Goal: Information Seeking & Learning: Check status

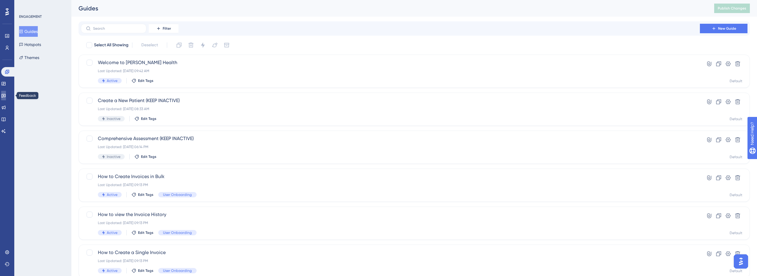
click at [6, 96] on icon at bounding box center [3, 95] width 5 height 5
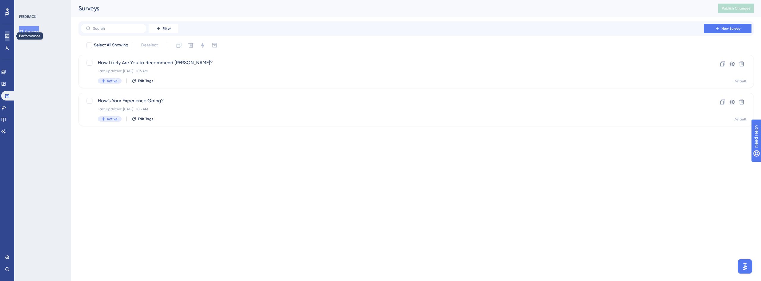
click at [9, 33] on link at bounding box center [7, 36] width 5 height 10
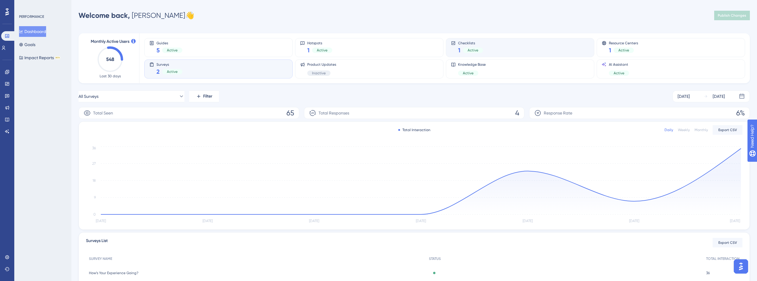
click at [487, 47] on div "Checklists 1 Active" at bounding box center [520, 48] width 138 height 14
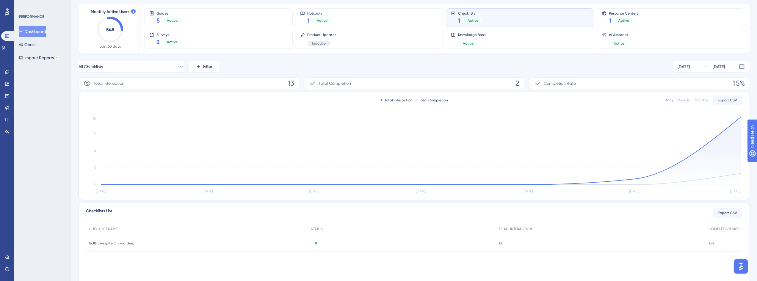
scroll to position [55, 0]
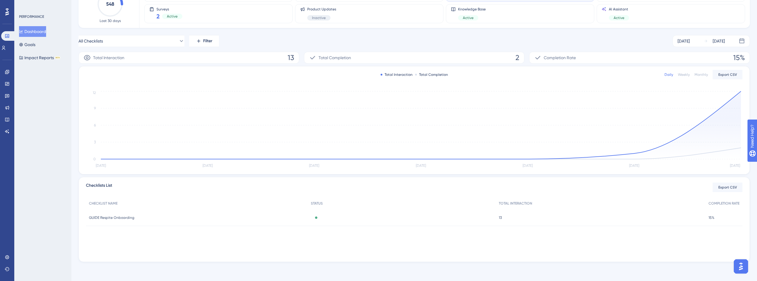
click at [135, 216] on div "GUIDE Respite Onboarding GUIDE Respite Onboarding" at bounding box center [197, 217] width 222 height 17
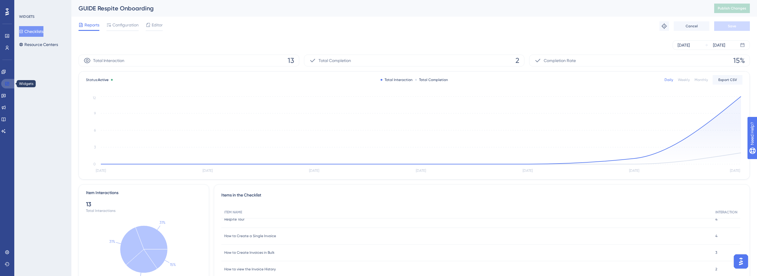
click at [10, 83] on link at bounding box center [8, 84] width 14 height 10
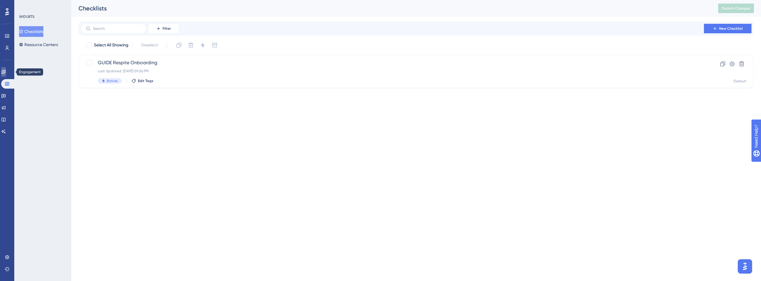
click at [5, 72] on icon at bounding box center [3, 72] width 4 height 4
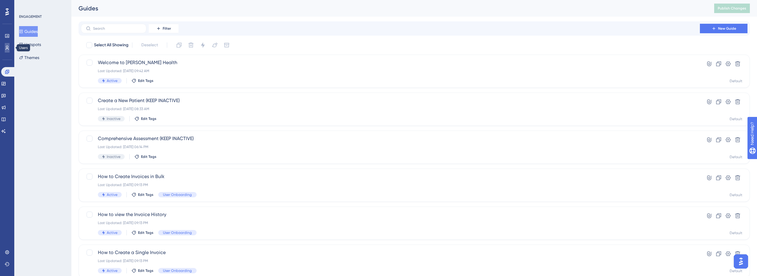
click at [9, 45] on icon at bounding box center [7, 47] width 5 height 5
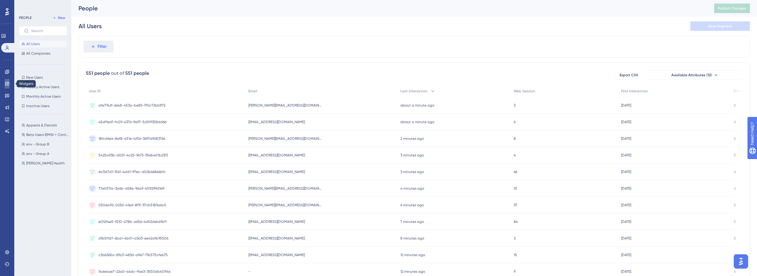
click at [6, 87] on link at bounding box center [7, 84] width 5 height 10
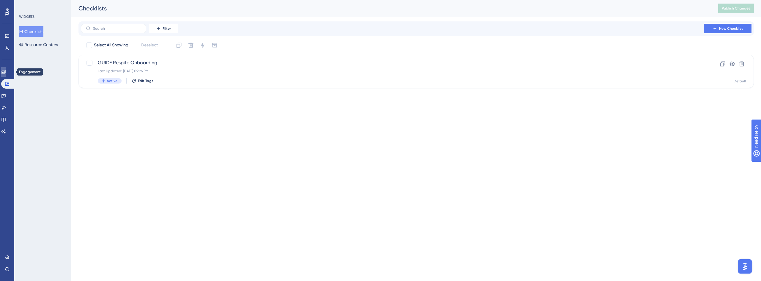
click at [5, 70] on icon at bounding box center [3, 72] width 5 height 5
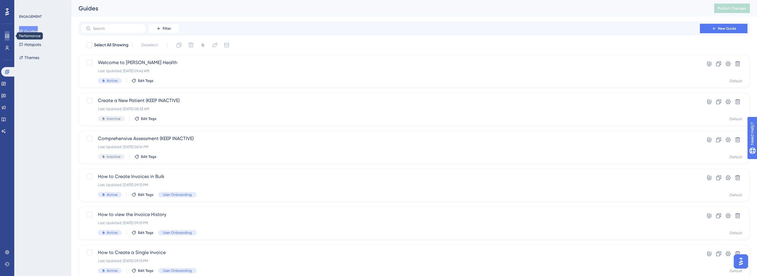
click at [8, 36] on icon at bounding box center [7, 36] width 5 height 5
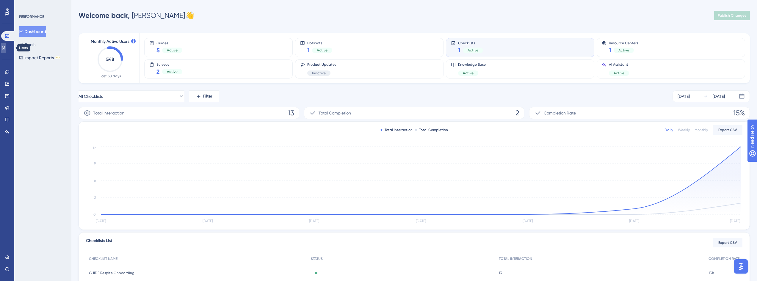
click at [6, 45] on link at bounding box center [3, 48] width 5 height 10
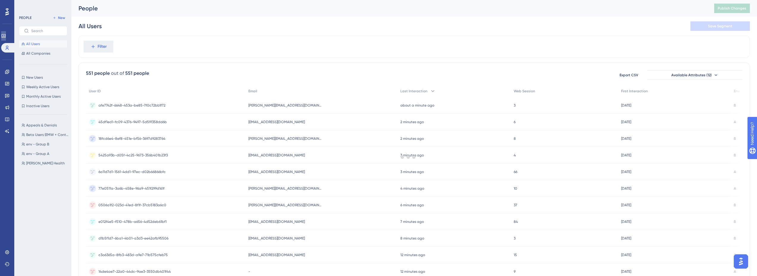
click at [5, 34] on icon at bounding box center [3, 36] width 5 height 5
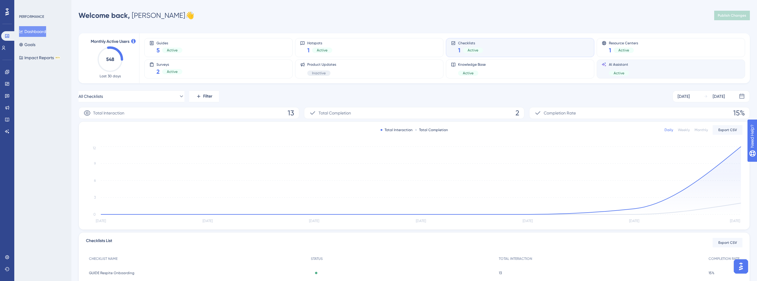
click at [641, 68] on div "AI Assistant Active" at bounding box center [670, 69] width 138 height 14
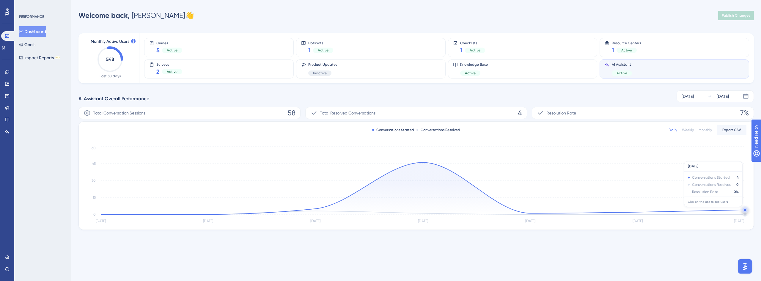
click at [744, 210] on circle at bounding box center [745, 209] width 5 height 5
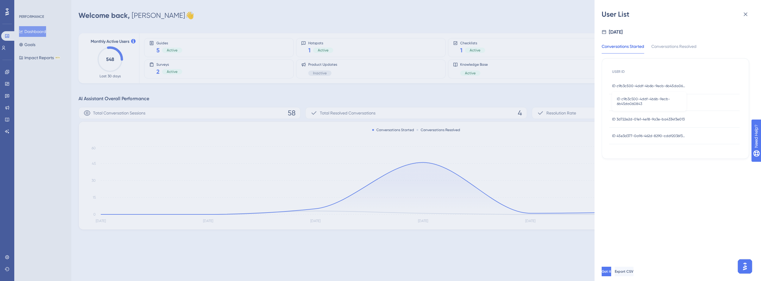
click at [635, 84] on span "ID c9b3c500-4ddf-4b6b-9ecb-6b45da060843" at bounding box center [649, 86] width 74 height 5
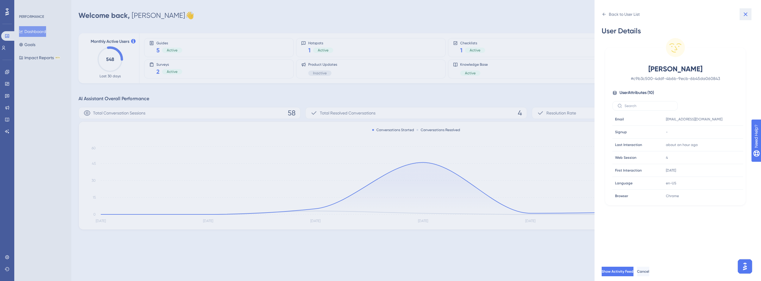
click at [746, 16] on icon at bounding box center [745, 14] width 7 height 7
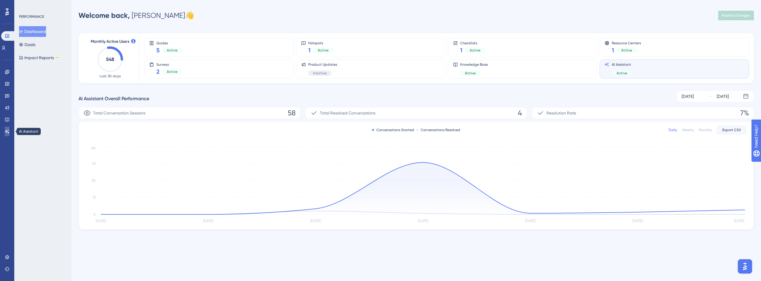
click at [10, 129] on link at bounding box center [7, 132] width 5 height 10
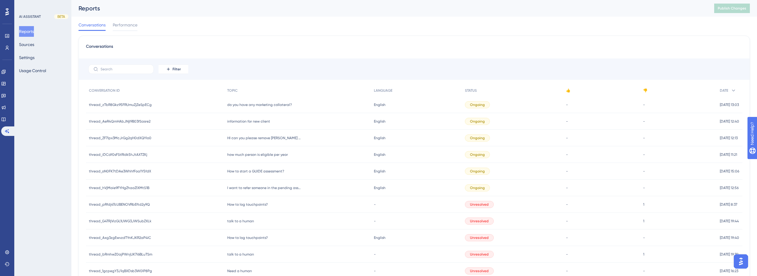
click at [260, 122] on span "information for new client" at bounding box center [248, 121] width 43 height 5
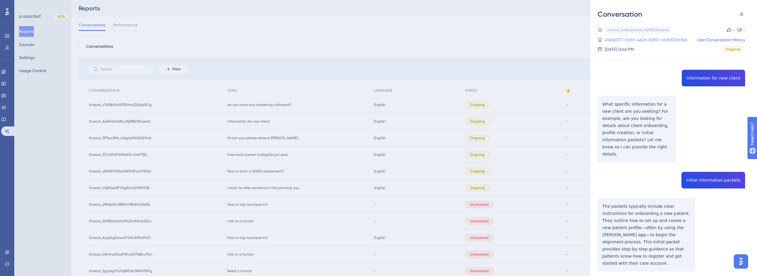
click at [654, 39] on link "45e3d377-0a96-462d-8290-cddf2036f3bb" at bounding box center [645, 39] width 83 height 7
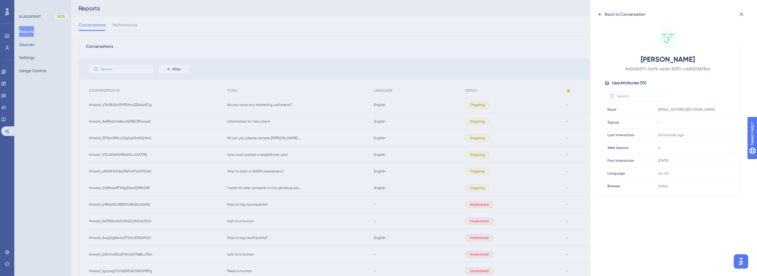
click at [603, 13] on div "Back to Conversation" at bounding box center [621, 15] width 48 height 10
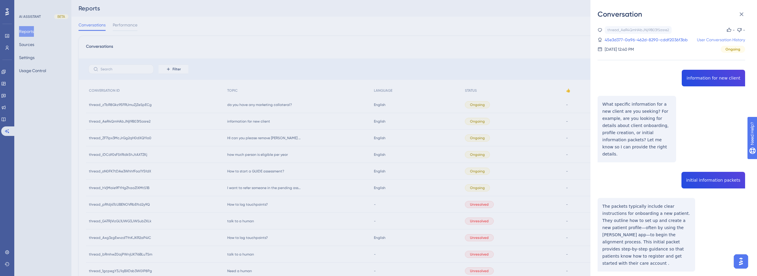
click at [729, 40] on link "User Conversation History" at bounding box center [720, 39] width 48 height 7
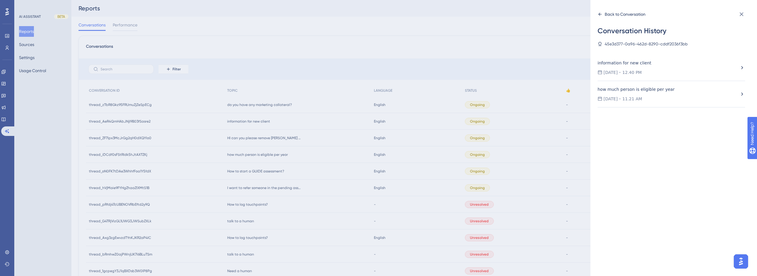
click at [606, 13] on div "Back to Conversation" at bounding box center [624, 14] width 41 height 7
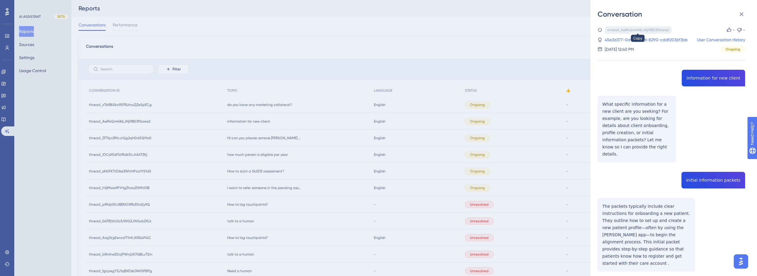
click at [616, 29] on div "thread_AeR4QmHAbJNjI9B03fSasre2" at bounding box center [638, 30] width 62 height 5
click at [628, 40] on link "45e3d377-0a96-462d-8290-cddf2036f3bb" at bounding box center [645, 39] width 83 height 7
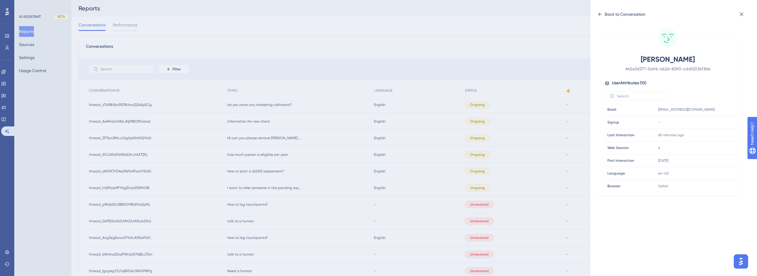
click at [604, 15] on div "Back to Conversation" at bounding box center [621, 15] width 48 height 10
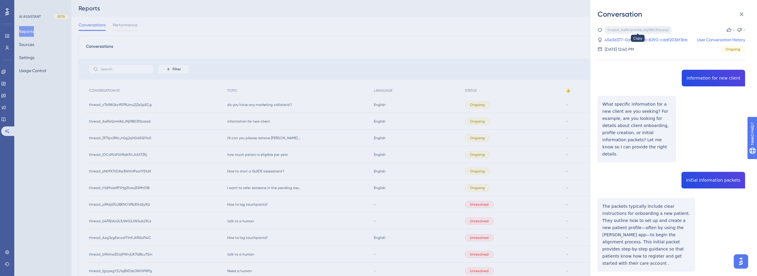
click at [630, 31] on div "thread_AeR4QmHAbJNjI9B03fSasre2" at bounding box center [638, 30] width 62 height 5
click at [631, 29] on div "thread_AeR4QmHAbJNjI9B03fSasre2" at bounding box center [638, 30] width 62 height 5
click at [729, 41] on link "User Conversation History" at bounding box center [720, 39] width 48 height 7
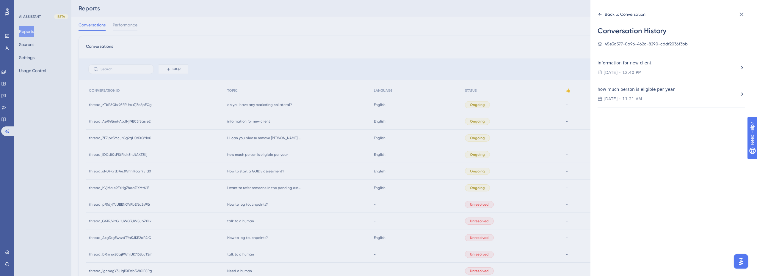
click at [603, 14] on div "Back to Conversation" at bounding box center [621, 15] width 48 height 10
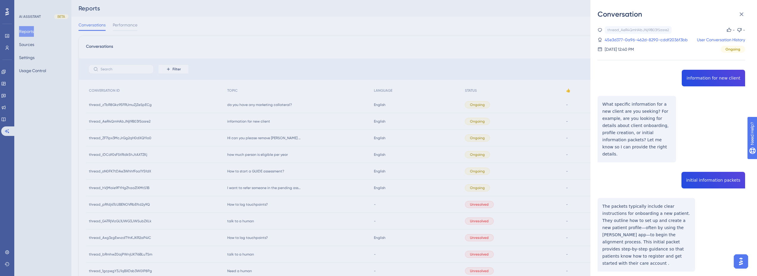
click at [633, 39] on link "45e3d377-0a96-462d-8290-cddf2036f3bb" at bounding box center [645, 39] width 83 height 7
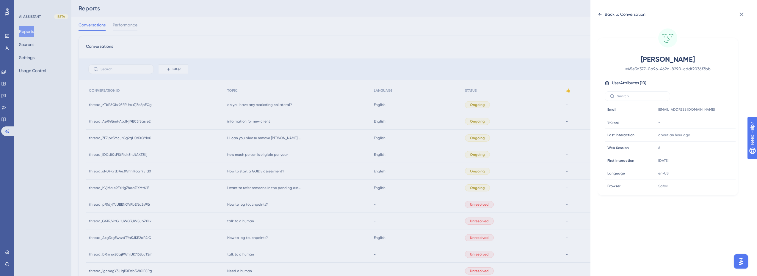
click at [600, 13] on icon at bounding box center [599, 14] width 5 height 5
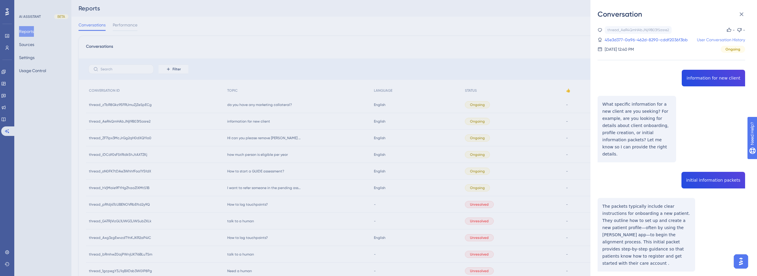
click at [735, 40] on link "User Conversation History" at bounding box center [720, 39] width 48 height 7
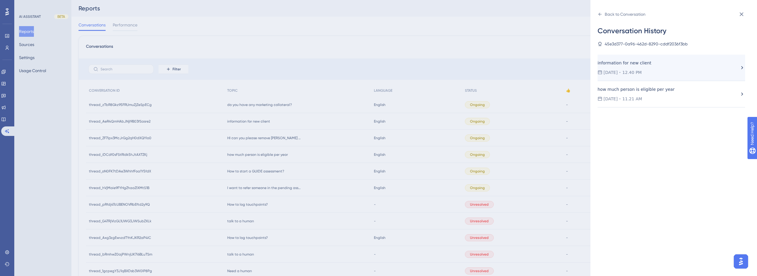
click at [628, 64] on div "information for new client" at bounding box center [645, 62] width 97 height 7
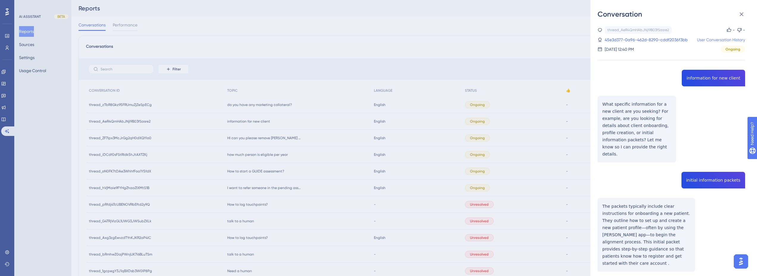
click at [721, 40] on link "User Conversation History" at bounding box center [720, 39] width 48 height 7
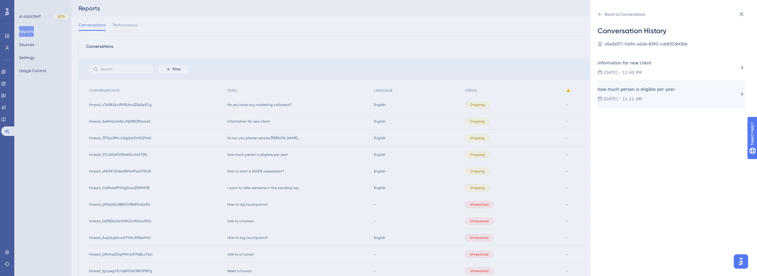
click at [651, 93] on div "how much person is eligible per year" at bounding box center [645, 89] width 97 height 7
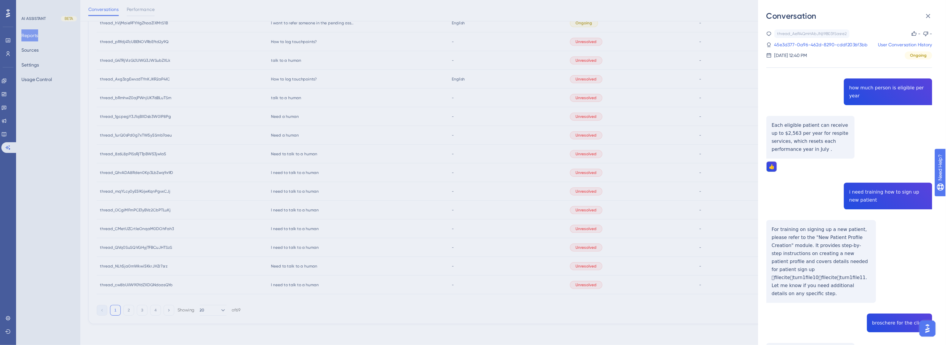
scroll to position [132, 0]
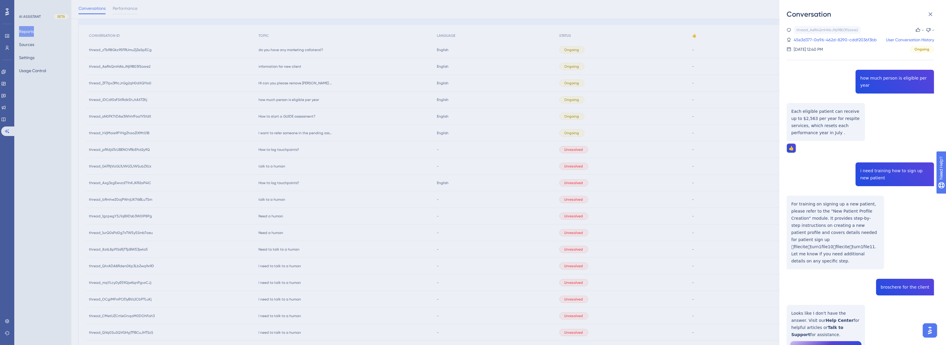
click at [756, 89] on div "thread_AeR4QmHAbJNjI9B03fSasre2 Copy - - 45e3d377-0a96-462d-8290-cddf2036f3bb U…" at bounding box center [859, 207] width 147 height 362
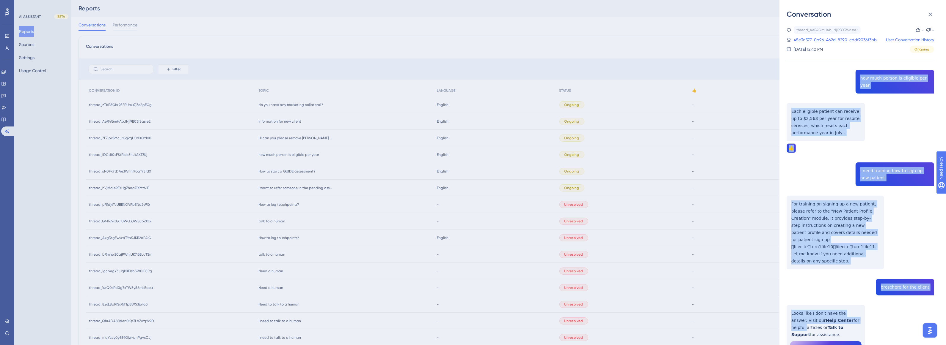
drag, startPoint x: 846, startPoint y: 77, endPoint x: 885, endPoint y: 308, distance: 233.7
click at [756, 276] on div "thread_AeR4QmHAbJNjI9B03fSasre2 Copy - - 45e3d377-0a96-462d-8290-cddf2036f3bb U…" at bounding box center [859, 207] width 147 height 362
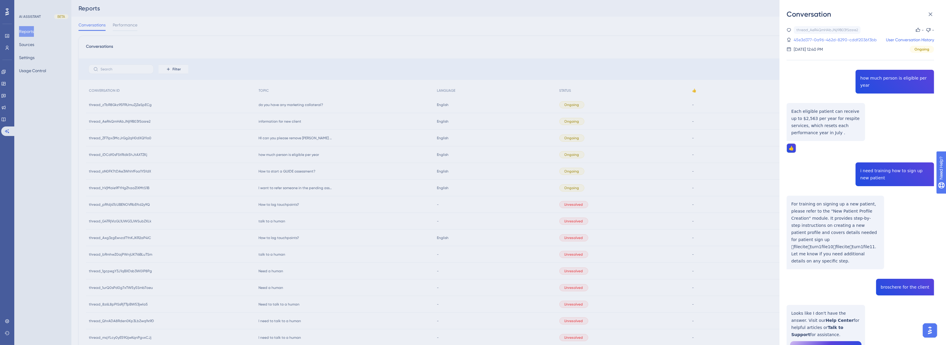
click at [756, 39] on link "45e3d377-0a96-462d-8290-cddf2036f3bb" at bounding box center [834, 39] width 83 height 7
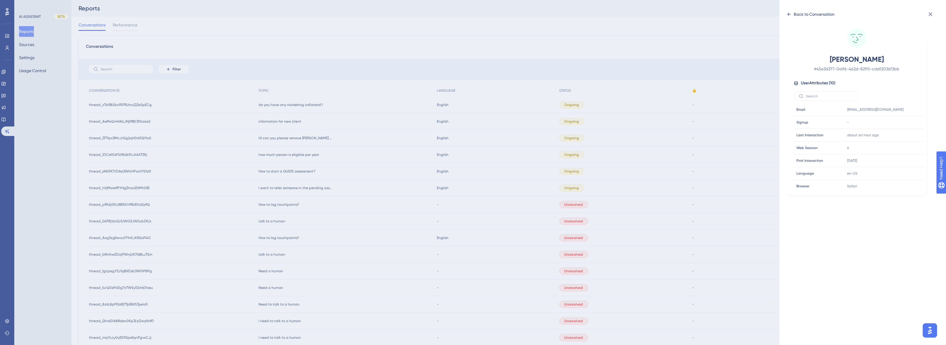
click at [756, 16] on div "Back to Conversation" at bounding box center [813, 14] width 41 height 7
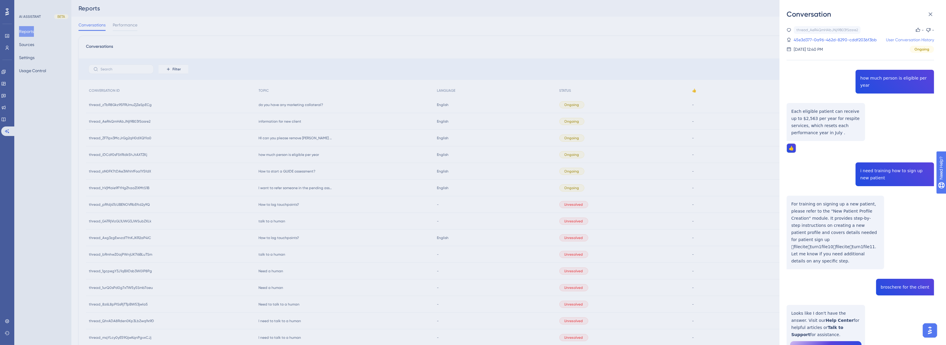
click at [756, 36] on link "User Conversation History" at bounding box center [910, 39] width 48 height 7
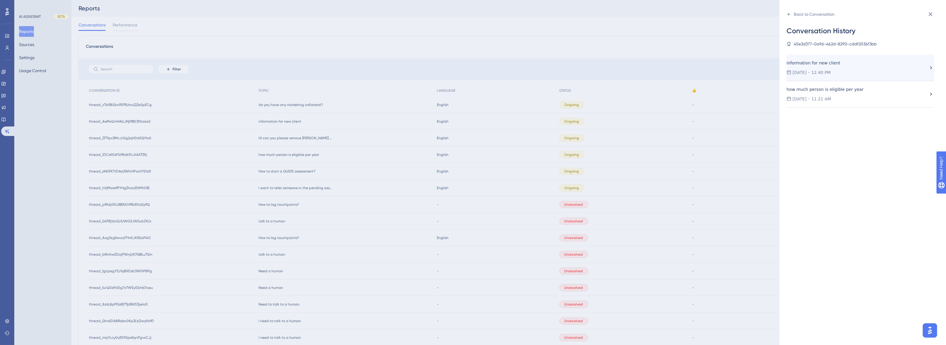
click at [756, 72] on span "12.40 PM" at bounding box center [820, 72] width 19 height 7
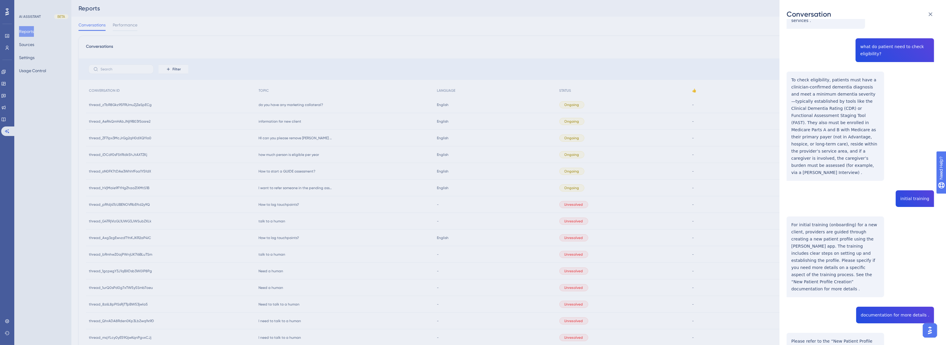
scroll to position [309, 0]
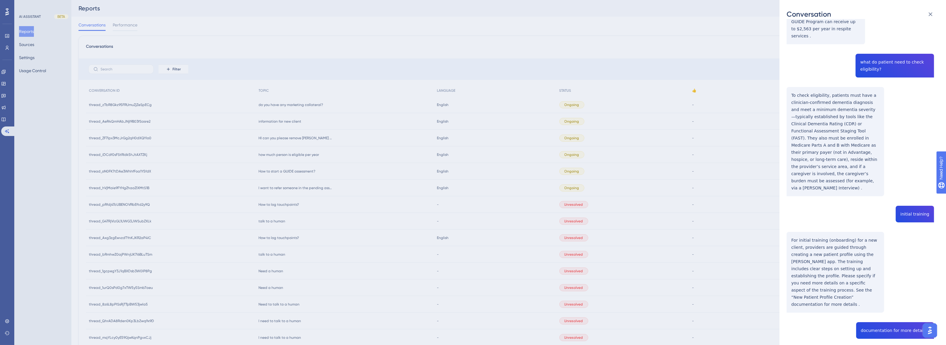
click at [756, 205] on div "thread_AeR4QmHAbJNjI9B03fSasre2 Copy - - 45e3d377-0a96-462d-8290-cddf2036f3bb U…" at bounding box center [859, 89] width 147 height 742
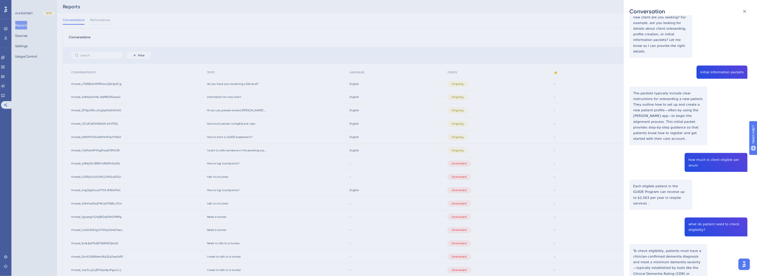
scroll to position [48, 0]
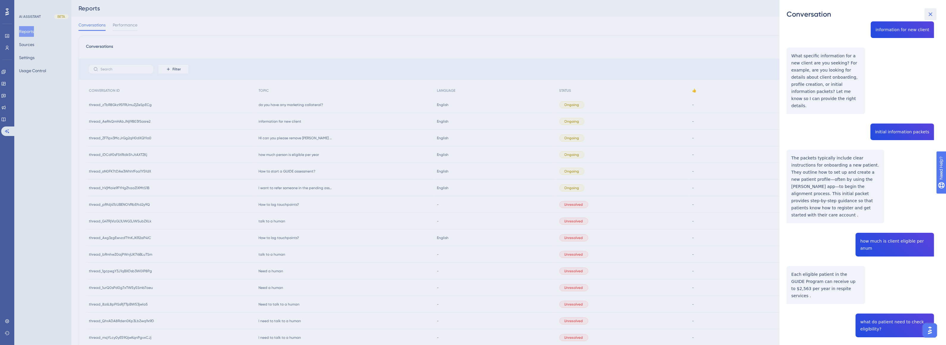
click at [756, 14] on button at bounding box center [930, 14] width 12 height 12
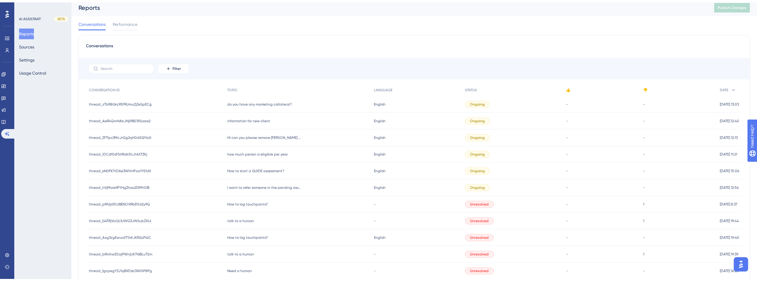
scroll to position [0, 0]
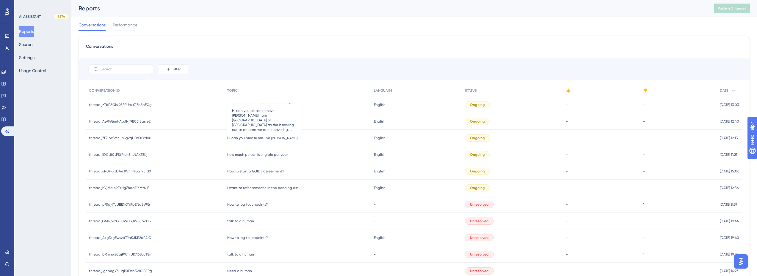
click at [264, 138] on span "HI can you please remove [PERSON_NAME] from [GEOGRAPHIC_DATA] of [GEOGRAPHIC_DA…" at bounding box center [264, 138] width 74 height 5
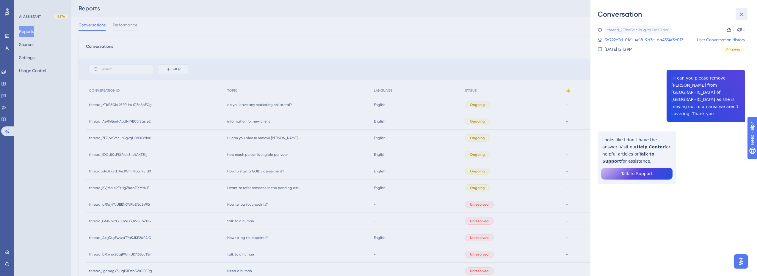
click at [740, 10] on button at bounding box center [741, 14] width 12 height 12
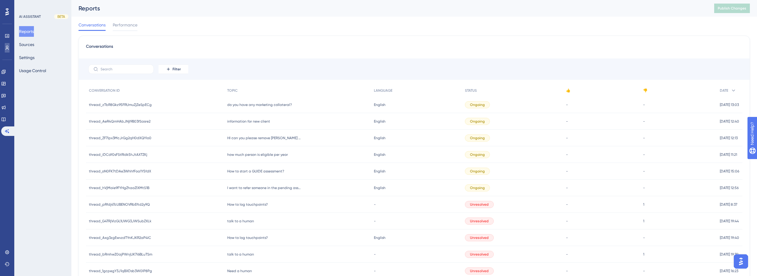
click at [9, 50] on icon at bounding box center [7, 47] width 5 height 5
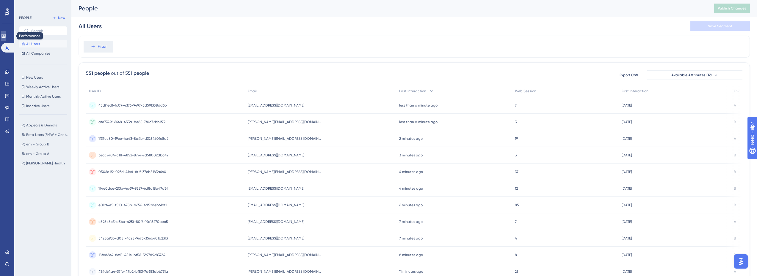
click at [5, 38] on icon at bounding box center [3, 36] width 4 height 4
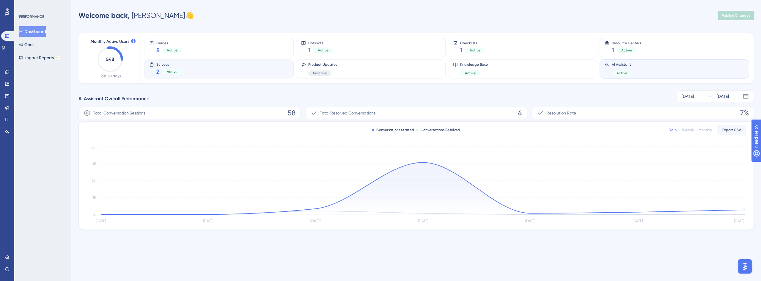
click at [198, 63] on div "Surveys 2 Active" at bounding box center [218, 69] width 139 height 14
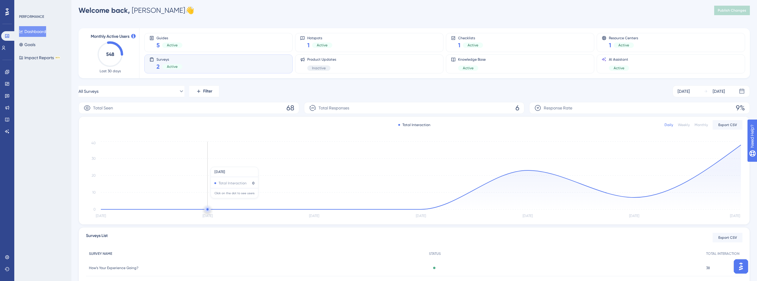
scroll to position [55, 0]
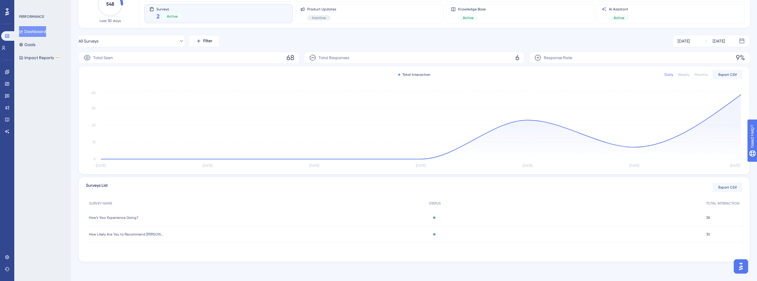
click at [131, 218] on span "How’s Your Experience Going?" at bounding box center [113, 217] width 49 height 5
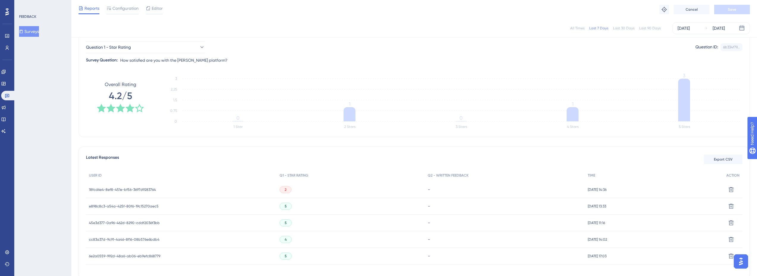
scroll to position [59, 0]
click at [350, 112] on icon at bounding box center [349, 114] width 12 height 14
click at [135, 189] on span "18fcd6e4-8ef8-451e-bf56-3697d9283764" at bounding box center [122, 189] width 67 height 5
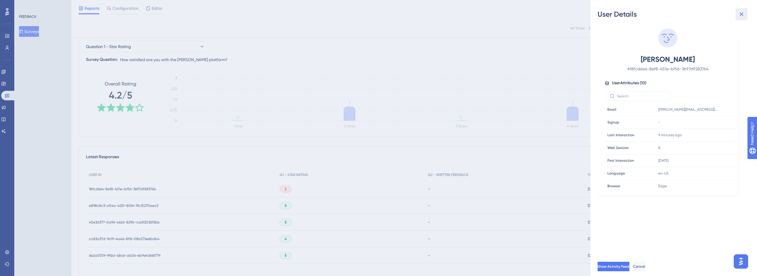
click at [740, 16] on icon at bounding box center [740, 14] width 7 height 7
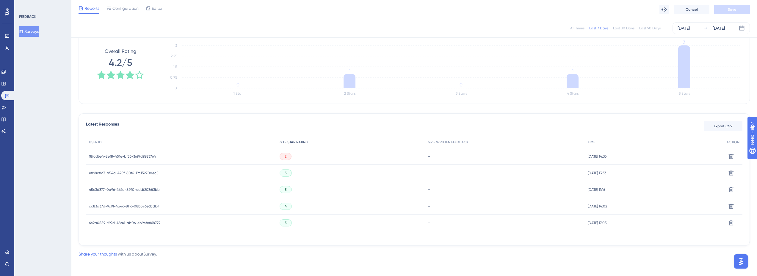
scroll to position [93, 0]
click at [284, 158] on span "2" at bounding box center [285, 156] width 2 height 5
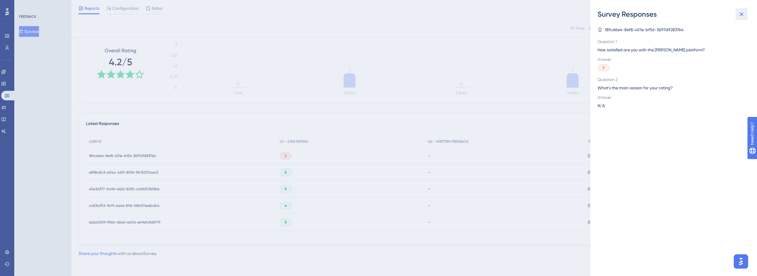
click at [739, 14] on icon at bounding box center [740, 14] width 7 height 7
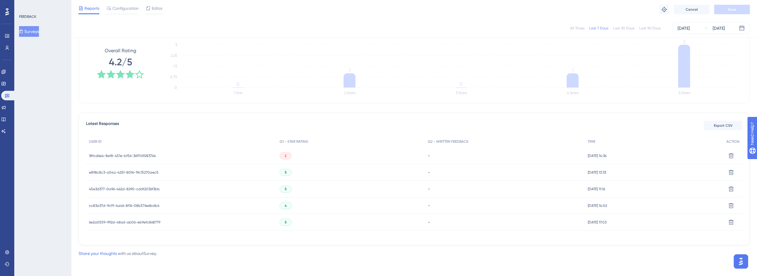
click at [135, 155] on span "18fcd6e4-8ef8-451e-bf56-3697d9283764" at bounding box center [122, 156] width 67 height 5
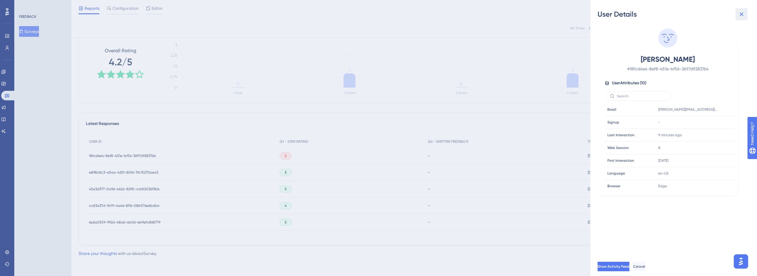
click at [737, 15] on icon at bounding box center [740, 14] width 7 height 7
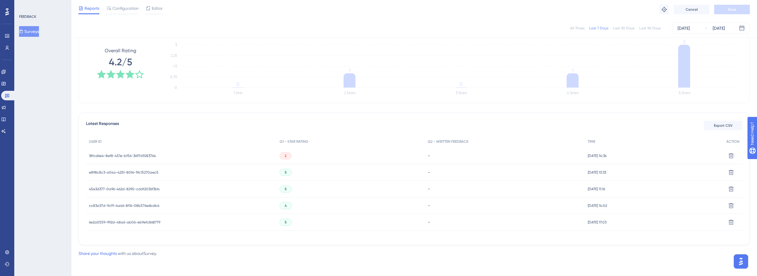
click at [283, 156] on div "2" at bounding box center [285, 155] width 12 height 7
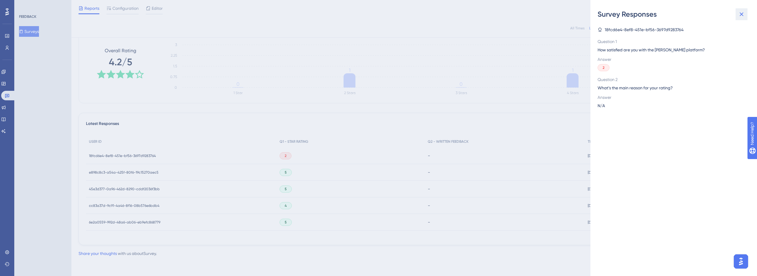
click at [743, 14] on icon at bounding box center [740, 14] width 7 height 7
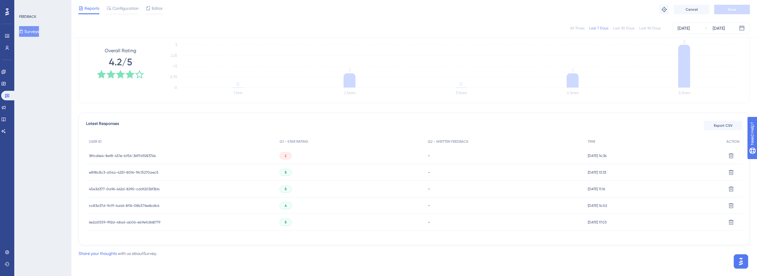
click at [147, 155] on span "18fcd6e4-8ef8-451e-bf56-3697d9283764" at bounding box center [122, 156] width 67 height 5
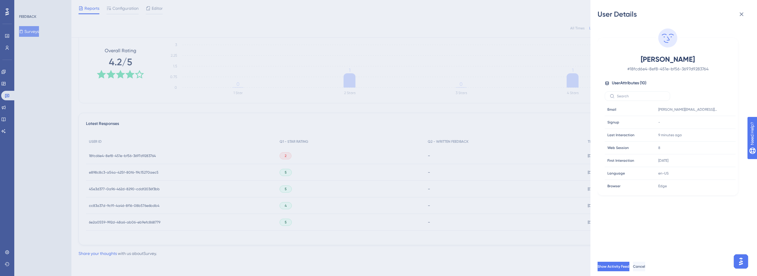
click at [346, 250] on div "User Details [PERSON_NAME] # 18fcd6e4-8ef8-451e-bf56-3697d9283764 User Attribut…" at bounding box center [378, 138] width 757 height 276
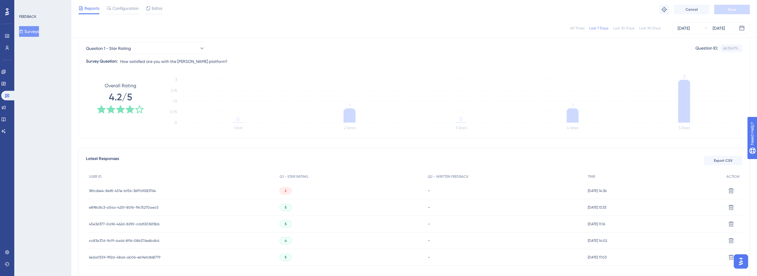
scroll to position [0, 0]
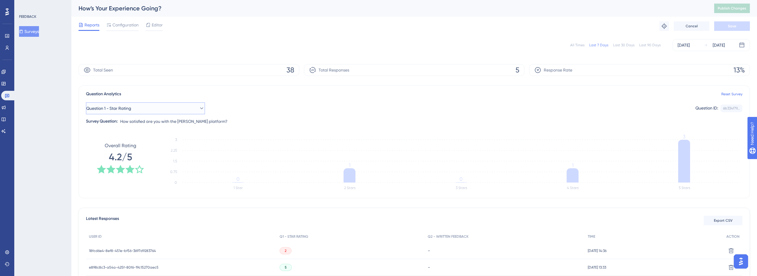
click at [118, 108] on span "Question 1 - Star Rating" at bounding box center [108, 108] width 45 height 7
click at [140, 155] on span "Question 2 - Written Feedback" at bounding box center [119, 156] width 58 height 7
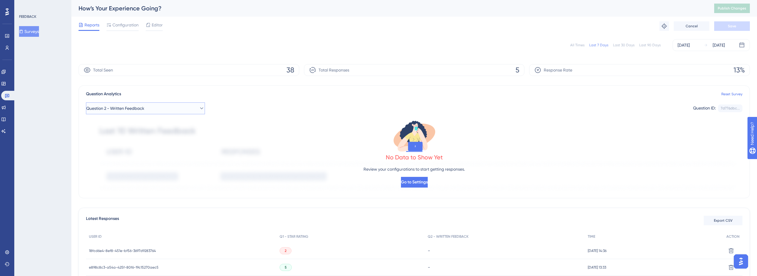
click at [116, 104] on button "Question 2 - Written Feedback" at bounding box center [145, 109] width 119 height 12
click at [122, 145] on span "Question 1 - Star Rating" at bounding box center [112, 144] width 45 height 7
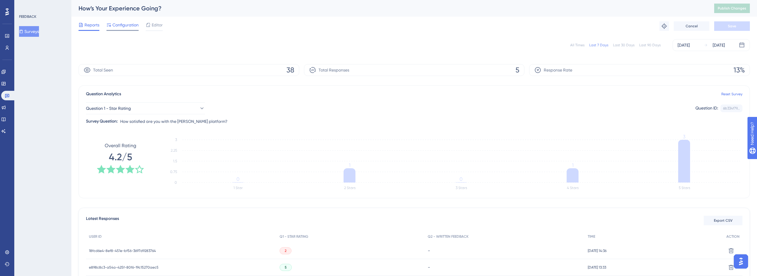
click at [121, 22] on span "Configuration" at bounding box center [125, 24] width 26 height 7
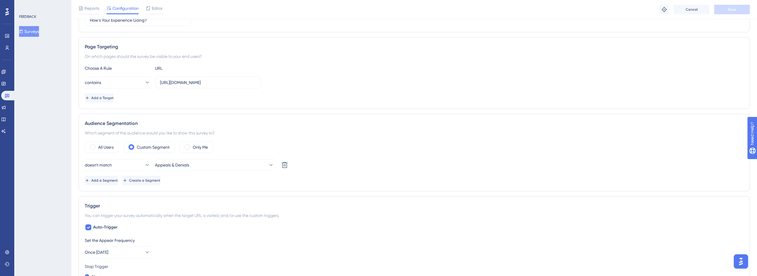
scroll to position [89, 0]
click at [37, 33] on button "Surveys" at bounding box center [29, 31] width 20 height 11
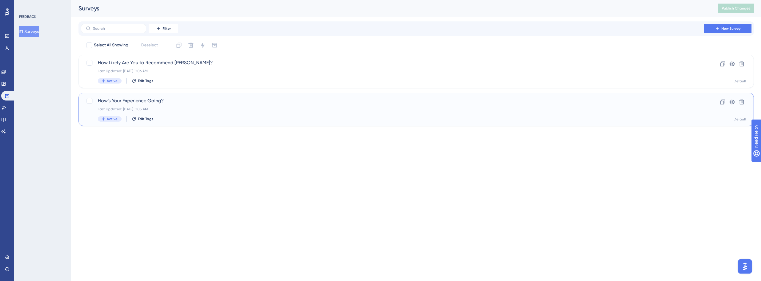
click at [170, 107] on div "Last Updated: [DATE] 11:05 AM" at bounding box center [392, 109] width 589 height 5
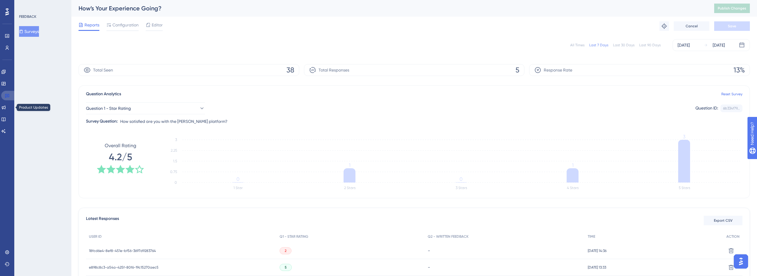
click at [9, 96] on icon at bounding box center [7, 95] width 5 height 5
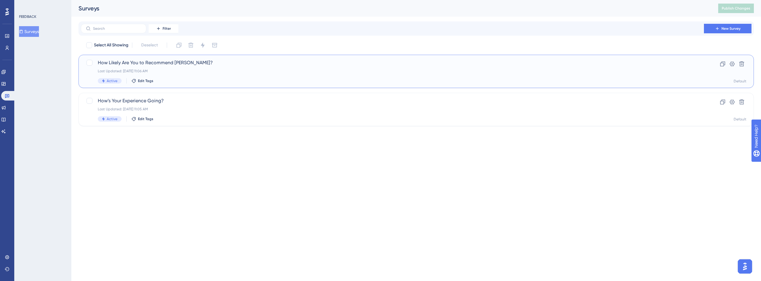
click at [194, 69] on div "Last Updated: [DATE] 11:06 AM" at bounding box center [392, 71] width 589 height 5
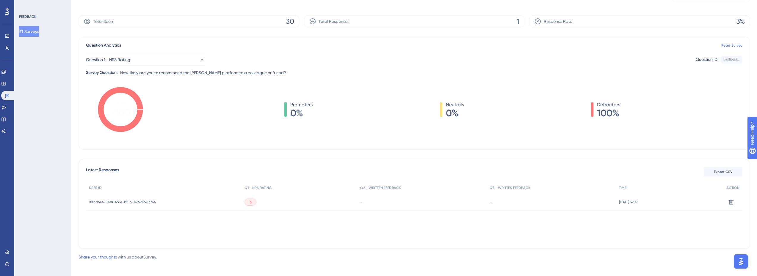
scroll to position [50, 0]
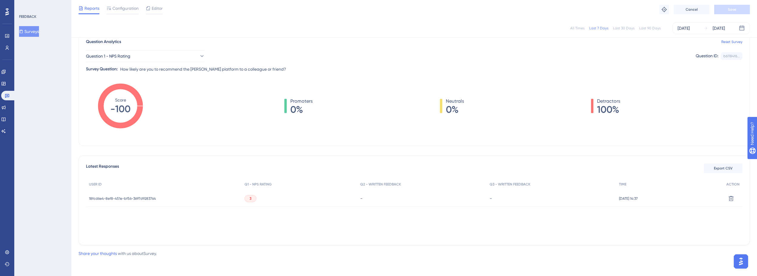
click at [126, 198] on span "18fcd6e4-8ef8-451e-bf56-3697d9283764" at bounding box center [122, 198] width 67 height 5
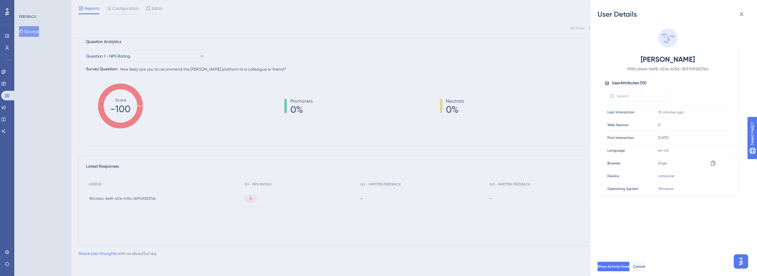
scroll to position [0, 0]
click at [389, 248] on div "User Details [PERSON_NAME] # 18fcd6e4-8ef8-451e-bf56-3697d9283764 User Attribut…" at bounding box center [378, 138] width 757 height 276
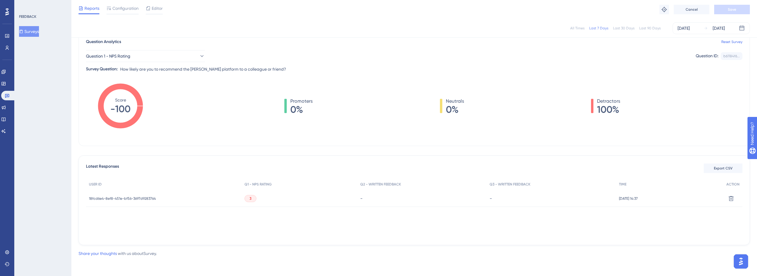
click at [249, 199] on span "3" at bounding box center [250, 198] width 2 height 5
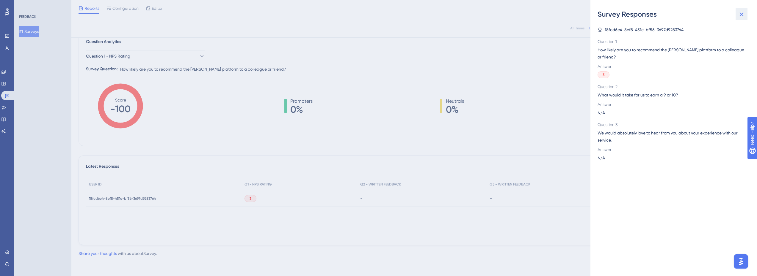
click at [740, 15] on icon at bounding box center [740, 14] width 7 height 7
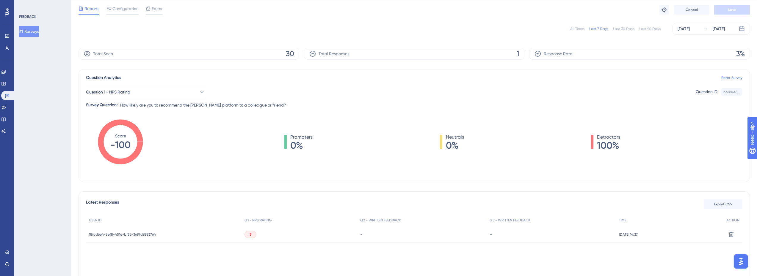
scroll to position [50, 0]
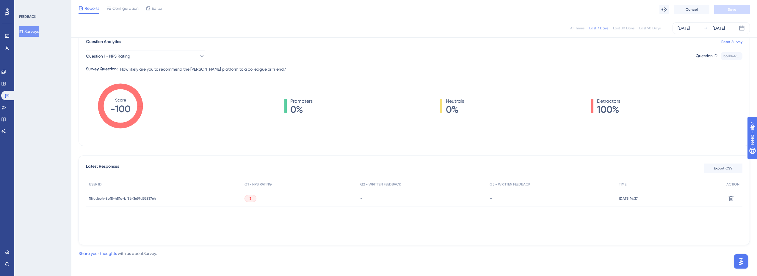
click at [7, 89] on div "Engagement Widgets Feedback Product Updates Knowledge Base AI Assistant" at bounding box center [7, 101] width 12 height 69
click at [8, 96] on icon at bounding box center [7, 95] width 5 height 5
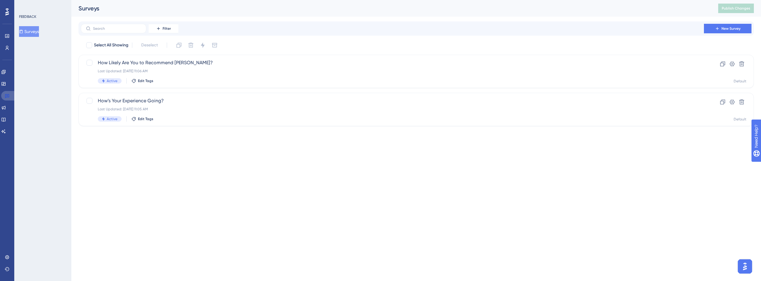
click at [8, 96] on icon at bounding box center [7, 95] width 5 height 5
click at [5, 84] on icon at bounding box center [3, 84] width 4 height 4
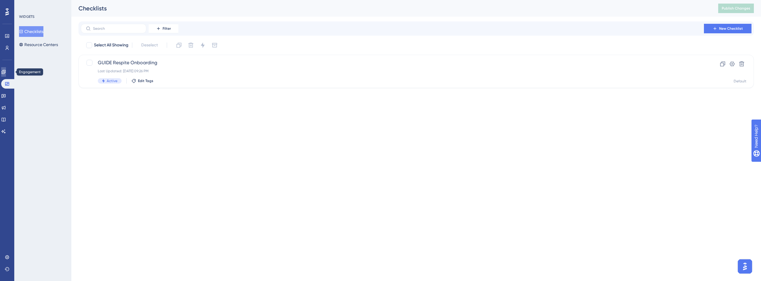
click at [6, 68] on link at bounding box center [3, 72] width 5 height 10
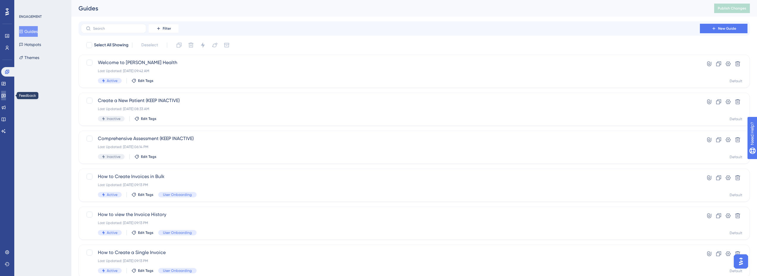
click at [6, 95] on link at bounding box center [3, 96] width 5 height 10
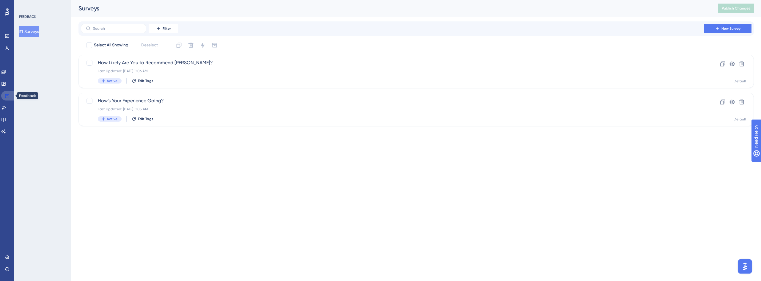
click at [9, 97] on icon at bounding box center [7, 95] width 5 height 5
click at [6, 130] on icon at bounding box center [3, 131] width 5 height 5
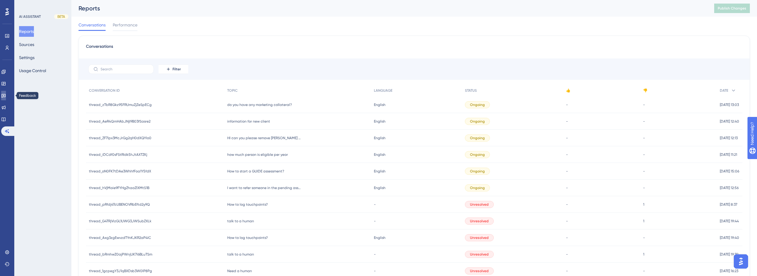
click at [6, 94] on icon at bounding box center [3, 95] width 5 height 5
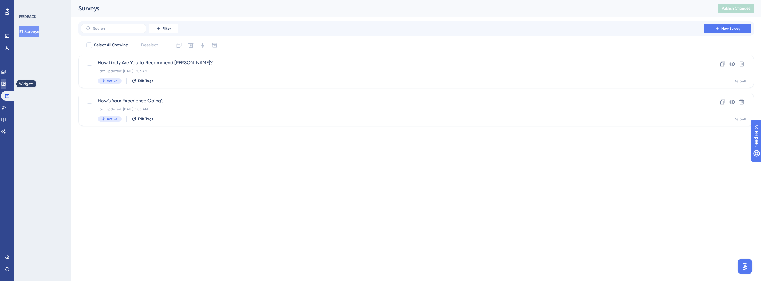
click at [6, 80] on link at bounding box center [3, 84] width 5 height 10
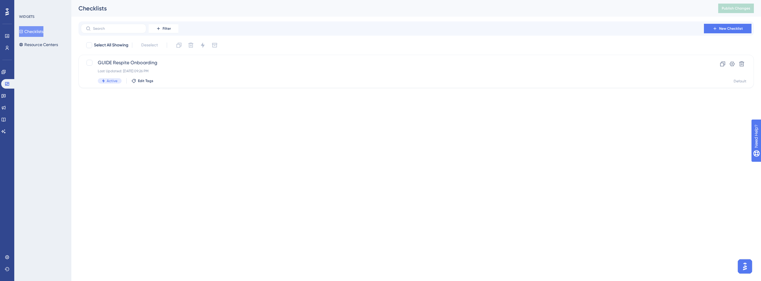
click at [7, 66] on div "Engagement Widgets Feedback Product Updates Knowledge Base AI Assistant" at bounding box center [7, 95] width 12 height 84
click at [6, 69] on link at bounding box center [3, 72] width 5 height 10
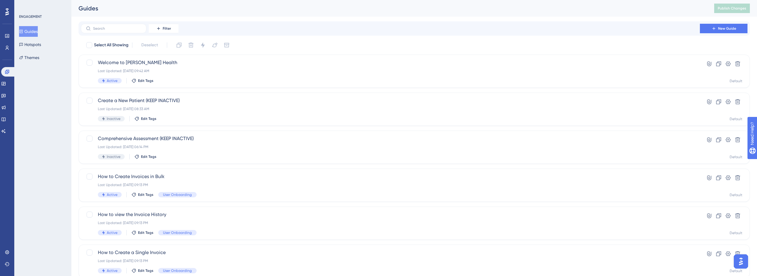
click at [7, 102] on div "Engagement Widgets Feedback Product Updates Knowledge Base AI Assistant" at bounding box center [7, 101] width 12 height 69
click at [6, 98] on link at bounding box center [3, 96] width 5 height 10
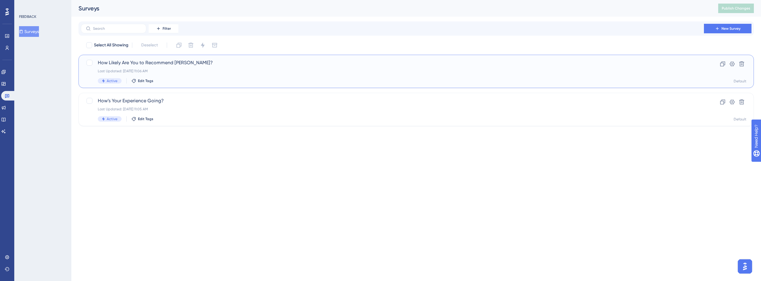
click at [202, 66] on div "How Likely Are You to Recommend [PERSON_NAME]? Last Updated: [DATE] 11:06 AM Ac…" at bounding box center [392, 71] width 589 height 24
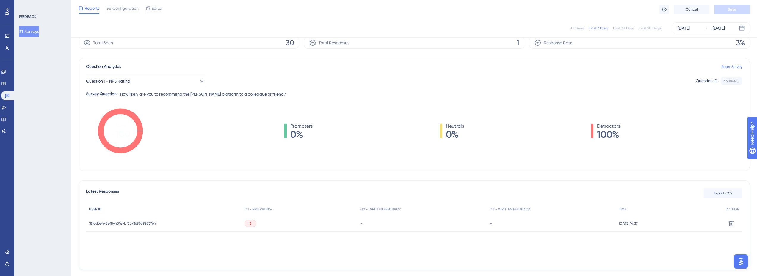
scroll to position [50, 0]
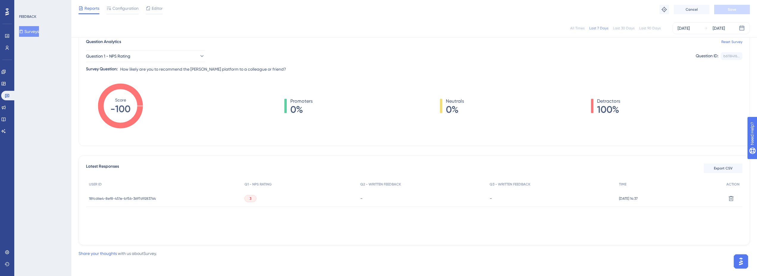
click at [142, 198] on span "18fcd6e4-8ef8-451e-bf56-3697d9283764" at bounding box center [122, 198] width 67 height 5
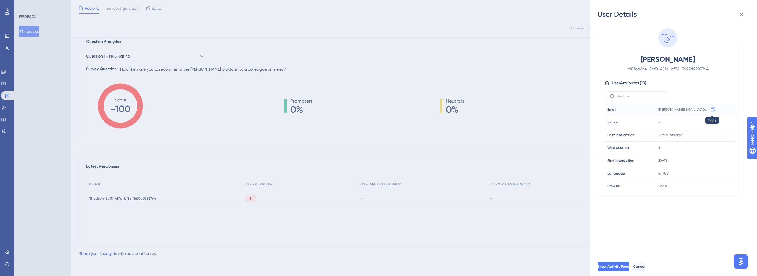
click at [712, 111] on icon at bounding box center [713, 110] width 6 height 6
click at [711, 111] on icon at bounding box center [713, 110] width 6 height 6
click at [740, 12] on icon at bounding box center [740, 14] width 7 height 7
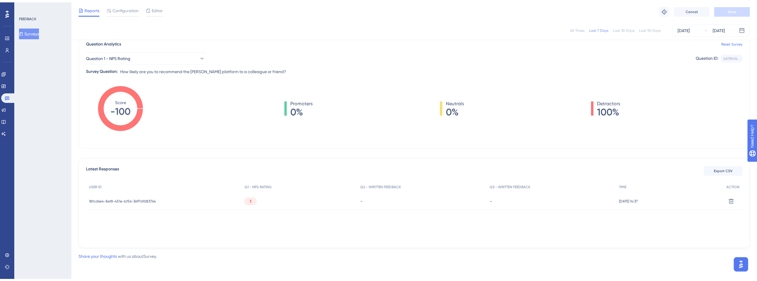
scroll to position [0, 0]
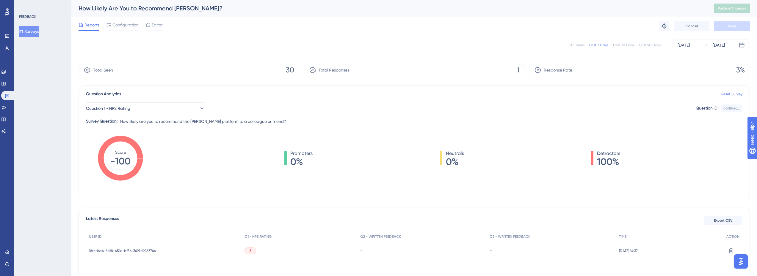
click at [34, 30] on button "Surveys" at bounding box center [29, 31] width 20 height 11
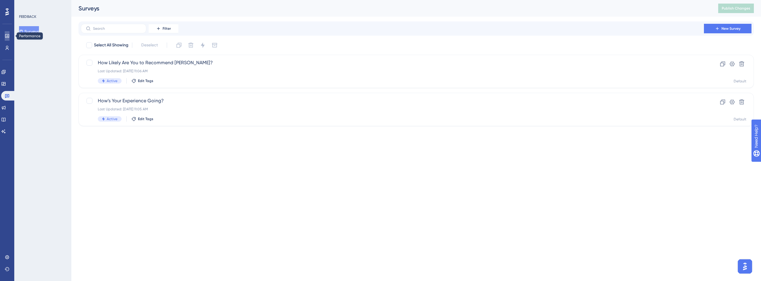
click at [7, 39] on link at bounding box center [7, 36] width 5 height 10
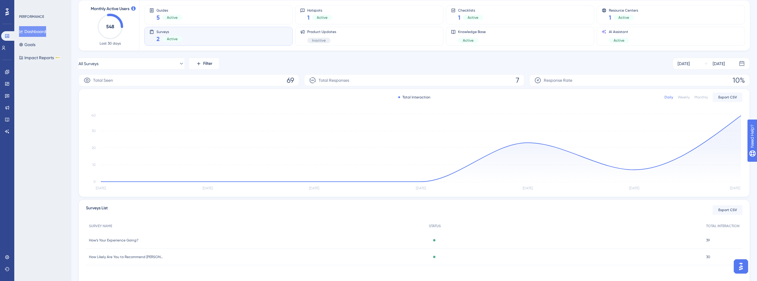
scroll to position [55, 0]
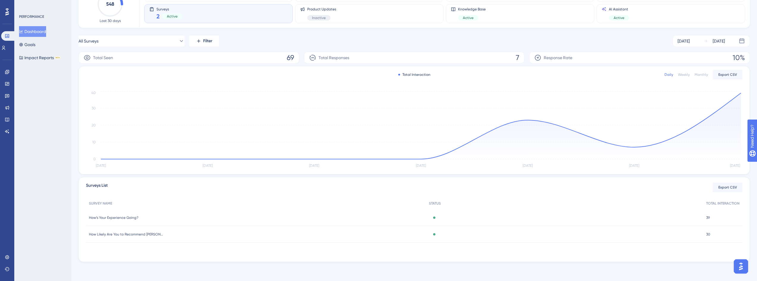
click at [166, 234] on div "How Likely Are You to Recommend [PERSON_NAME]? How Likely Are You to Recommend …" at bounding box center [256, 234] width 340 height 17
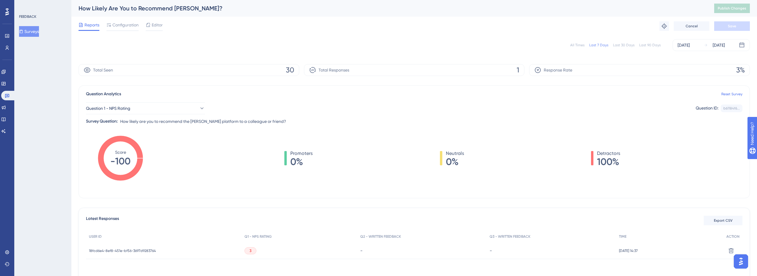
click at [34, 32] on button "Surveys" at bounding box center [29, 31] width 20 height 11
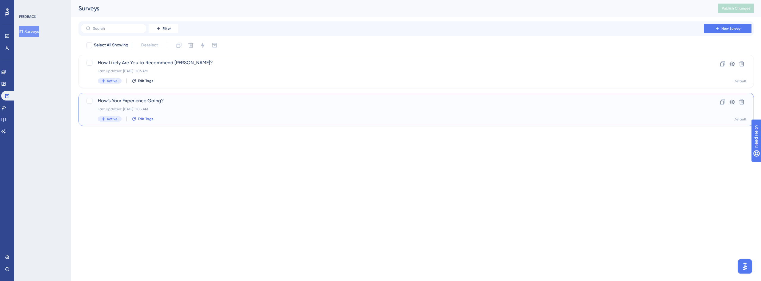
click at [138, 121] on span "Edit Tags" at bounding box center [145, 119] width 15 height 5
click at [163, 102] on span "How’s Your Experience Going?" at bounding box center [392, 100] width 589 height 7
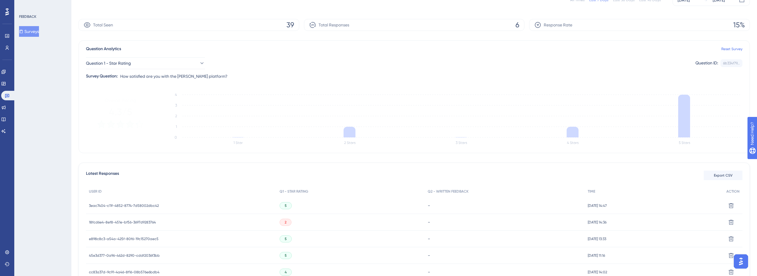
scroll to position [89, 0]
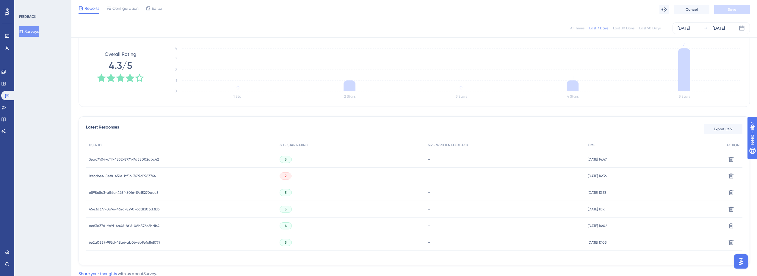
click at [148, 159] on span "3eac7404-c11f-4852-8774-7d58002dbc42" at bounding box center [124, 159] width 70 height 5
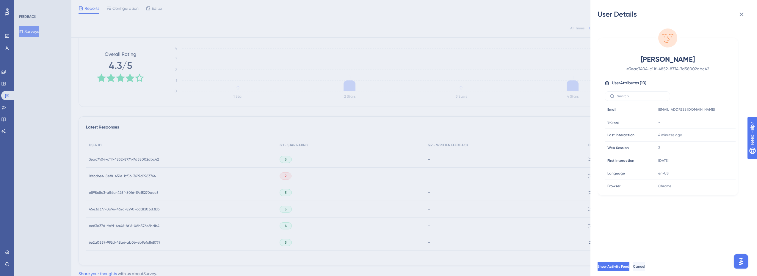
click at [743, 12] on icon at bounding box center [741, 14] width 4 height 4
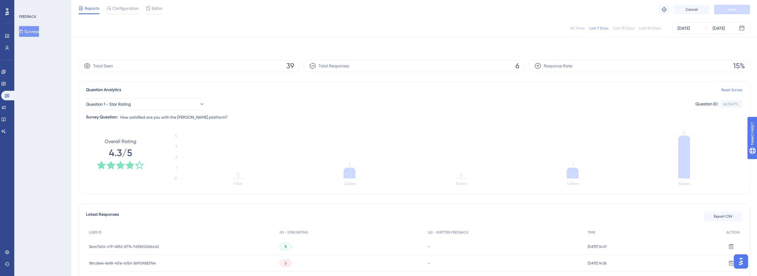
scroll to position [0, 0]
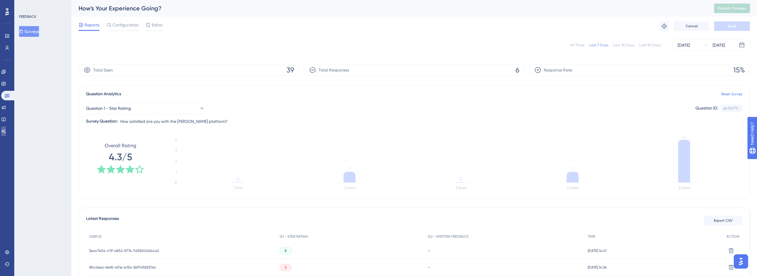
click at [6, 133] on icon at bounding box center [3, 131] width 5 height 5
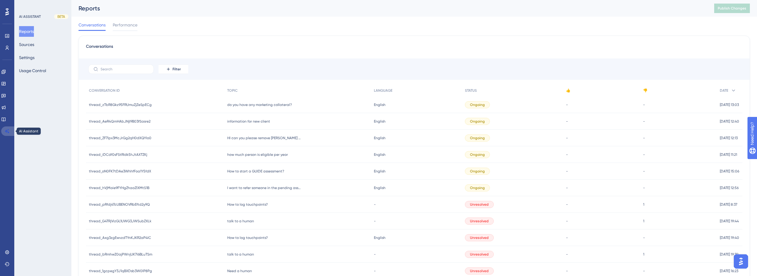
click at [9, 134] on link at bounding box center [8, 132] width 14 height 10
click at [34, 73] on button "Usage Control" at bounding box center [32, 70] width 27 height 11
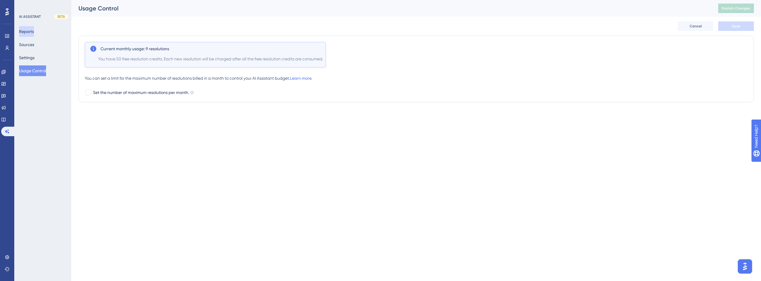
click at [33, 32] on button "Reports" at bounding box center [26, 31] width 15 height 11
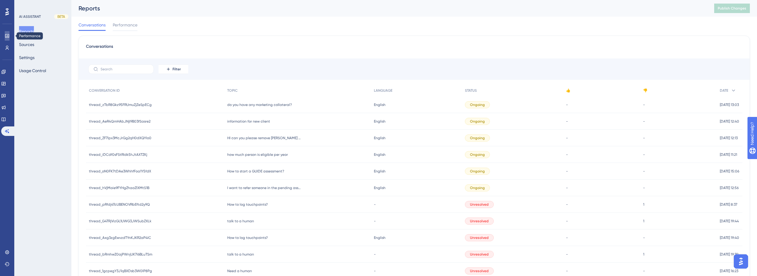
click at [5, 39] on link at bounding box center [7, 36] width 5 height 10
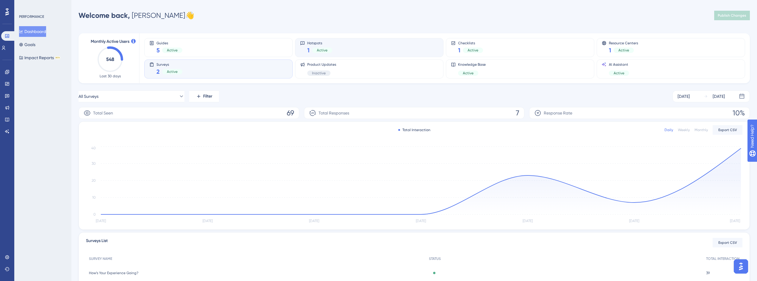
click at [336, 51] on div "Hotspots 1 Active" at bounding box center [369, 48] width 138 height 14
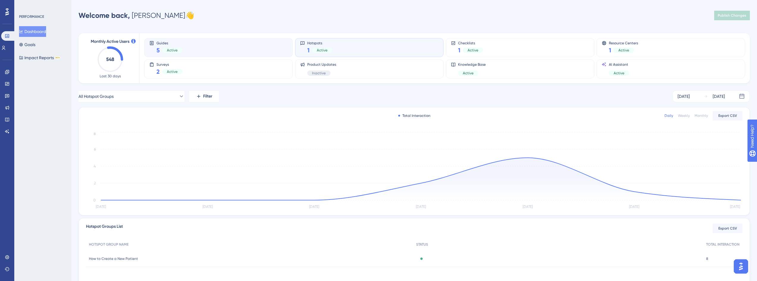
click at [185, 40] on div "Guides 5 Active" at bounding box center [218, 47] width 148 height 19
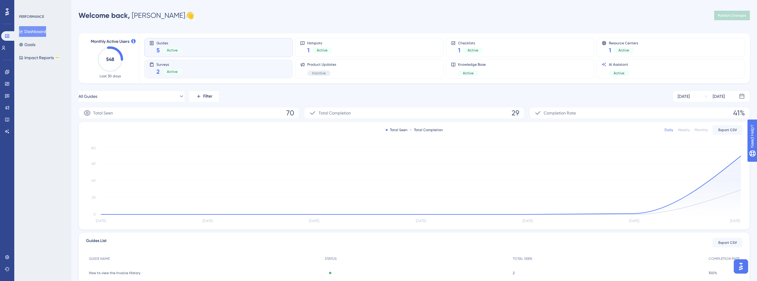
click at [183, 71] on div "Surveys 2 Active" at bounding box center [218, 69] width 138 height 14
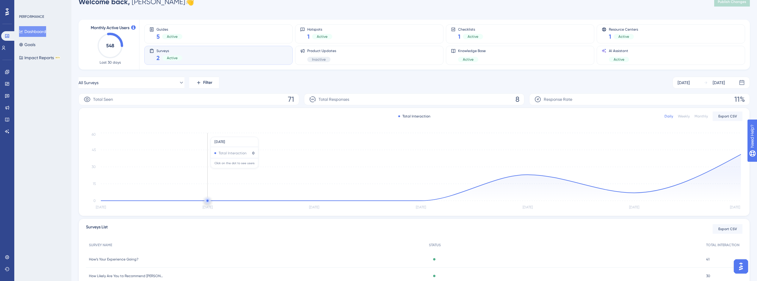
scroll to position [55, 0]
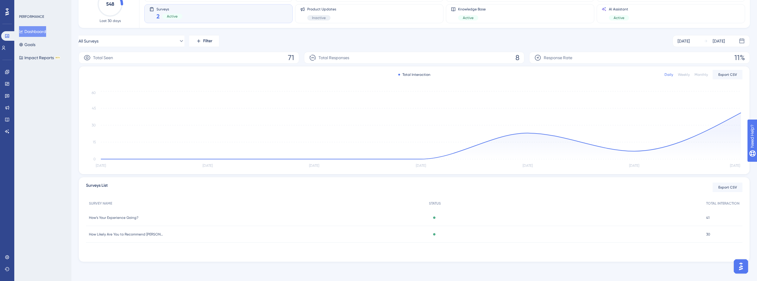
click at [123, 221] on div "How’s Your Experience Going? How’s Your Experience Going?" at bounding box center [256, 217] width 340 height 17
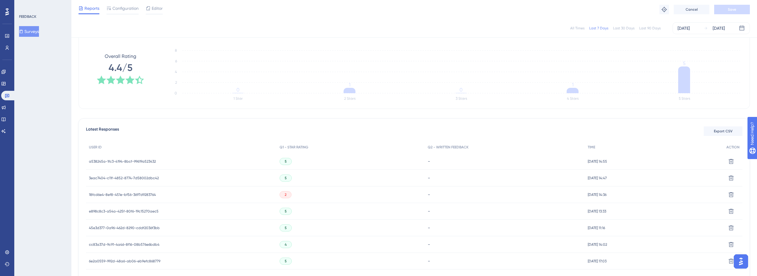
scroll to position [89, 0]
click at [145, 157] on span "a538245a-1fc3-4194-8bcf-99619a523432" at bounding box center [122, 159] width 67 height 5
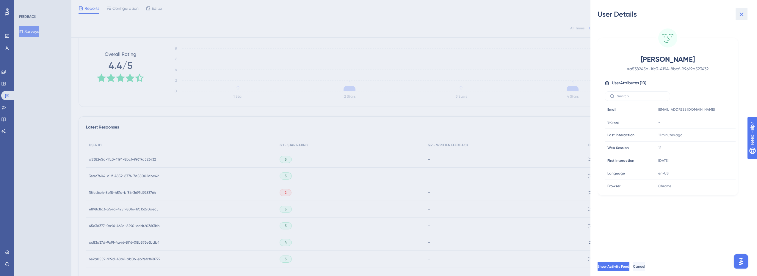
click at [739, 18] on button at bounding box center [741, 14] width 12 height 12
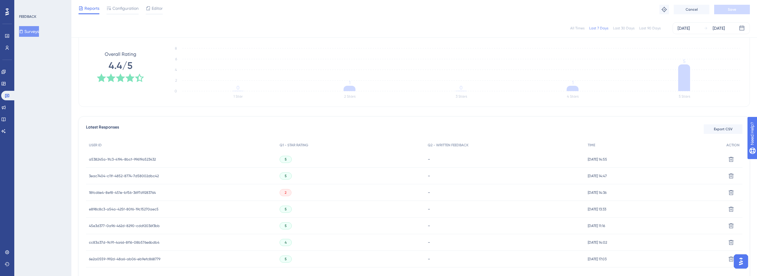
click at [149, 194] on span "18fcd6e4-8ef8-451e-bf56-3697d9283764" at bounding box center [122, 193] width 67 height 5
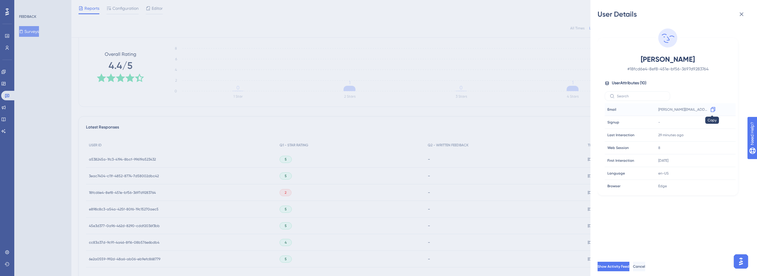
click at [712, 110] on icon at bounding box center [713, 110] width 6 height 6
click at [386, 107] on div "User Details [PERSON_NAME] # 18fcd6e4-8ef8-451e-bf56-3697d9283764 User Attribut…" at bounding box center [378, 138] width 757 height 276
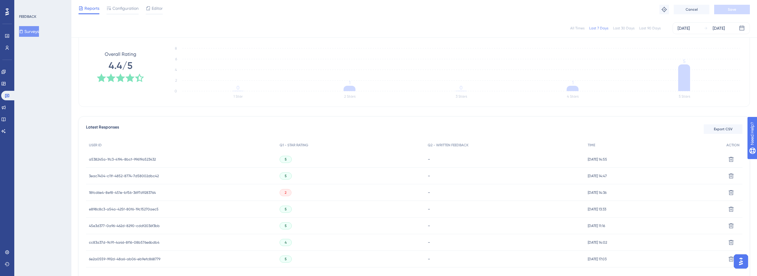
click at [133, 158] on span "a538245a-1fc3-4194-8bcf-99619a523432" at bounding box center [122, 159] width 67 height 5
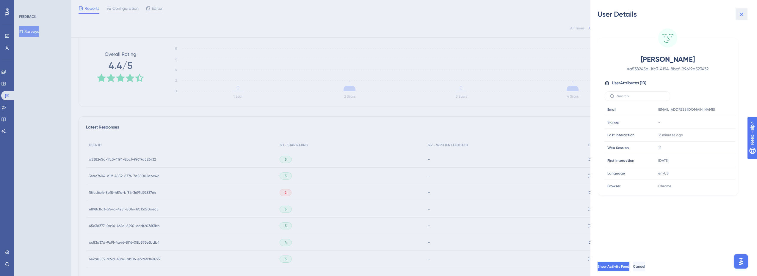
click at [742, 14] on icon at bounding box center [740, 14] width 7 height 7
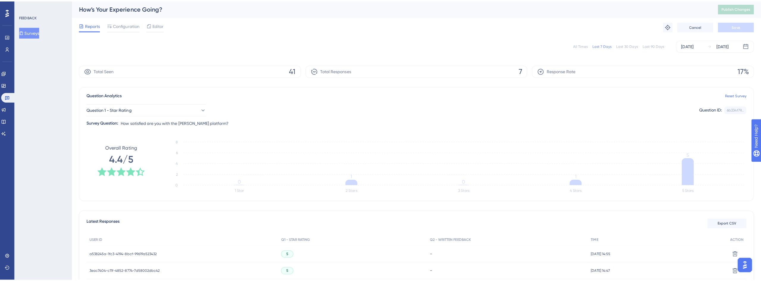
scroll to position [0, 0]
click at [100, 23] on div "Reports Configuration Editor" at bounding box center [120, 26] width 84 height 10
click at [38, 28] on button "Surveys" at bounding box center [29, 31] width 20 height 11
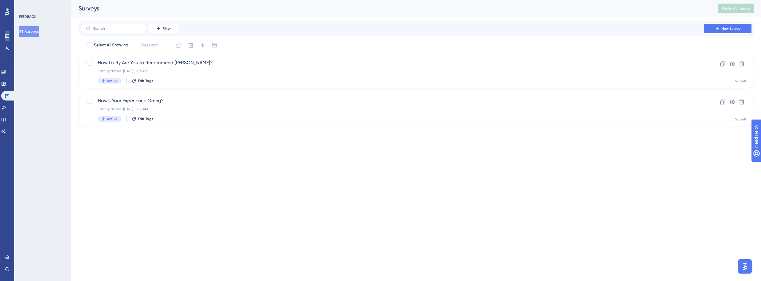
click at [7, 35] on icon at bounding box center [7, 36] width 4 height 4
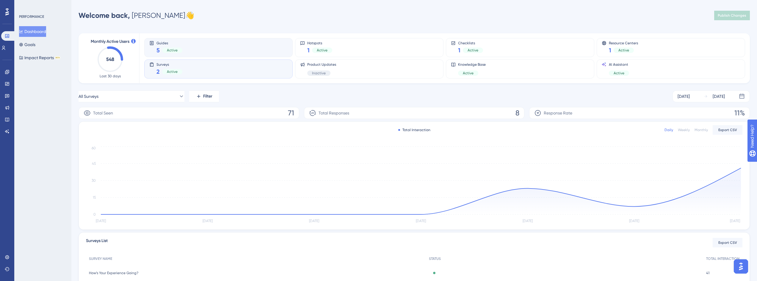
click at [225, 50] on div "Guides 5 Active" at bounding box center [218, 48] width 138 height 14
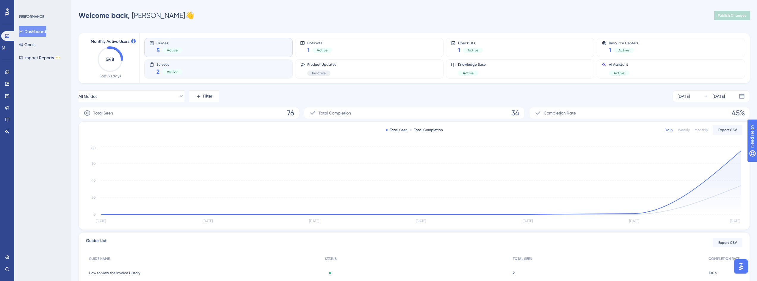
click at [208, 67] on div "Surveys 2 Active" at bounding box center [218, 69] width 138 height 14
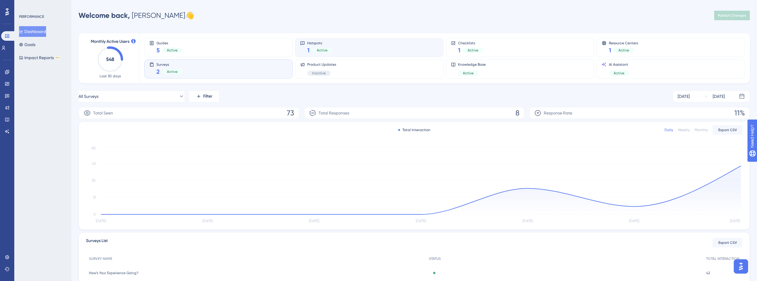
click at [342, 51] on div "Hotspots 1 Active" at bounding box center [369, 48] width 138 height 14
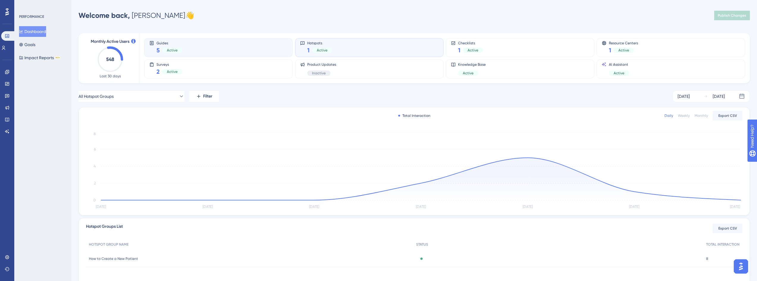
click at [252, 52] on div "Guides 5 Active" at bounding box center [218, 48] width 138 height 14
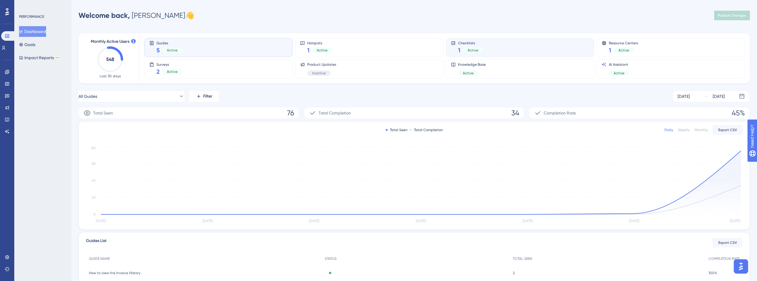
click at [496, 51] on div "Checklists 1 Active" at bounding box center [520, 48] width 138 height 14
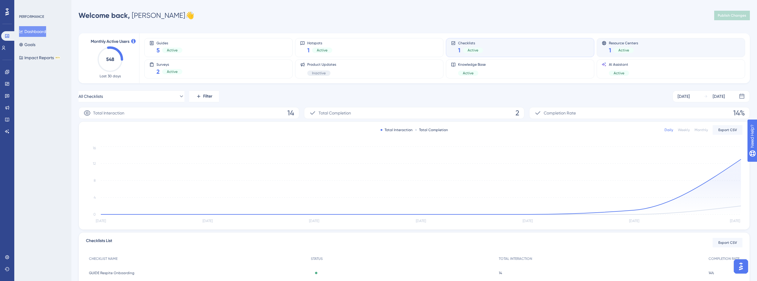
click at [655, 50] on div "Resource Centers 1 Active" at bounding box center [670, 48] width 138 height 14
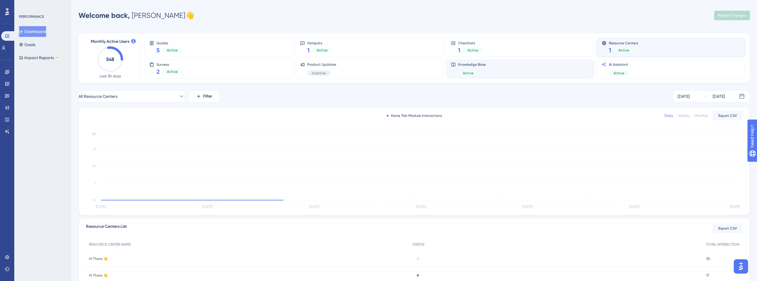
click at [530, 68] on div "Knowledge Base Active" at bounding box center [520, 69] width 138 height 14
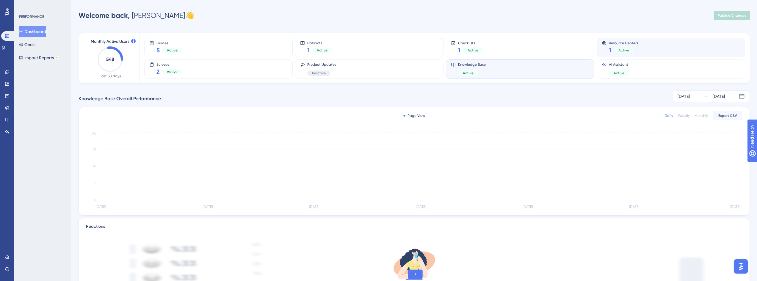
click at [654, 53] on div "Resource Centers 1 Active" at bounding box center [670, 48] width 138 height 14
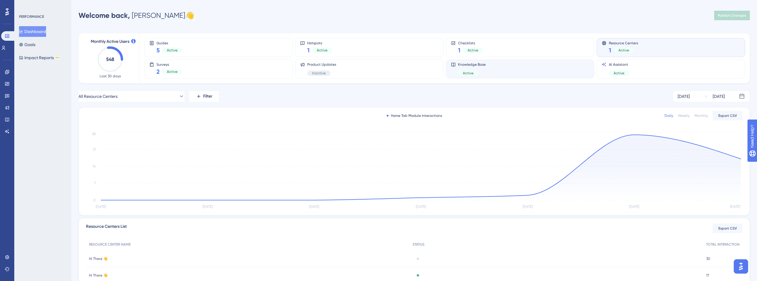
click at [542, 76] on div "Knowledge Base Active" at bounding box center [520, 68] width 148 height 19
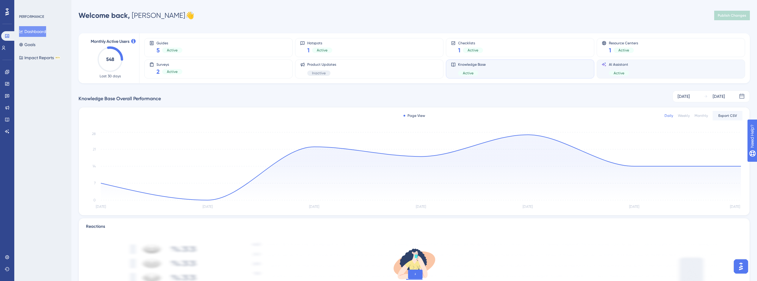
click at [640, 65] on div "AI Assistant Active" at bounding box center [670, 69] width 138 height 14
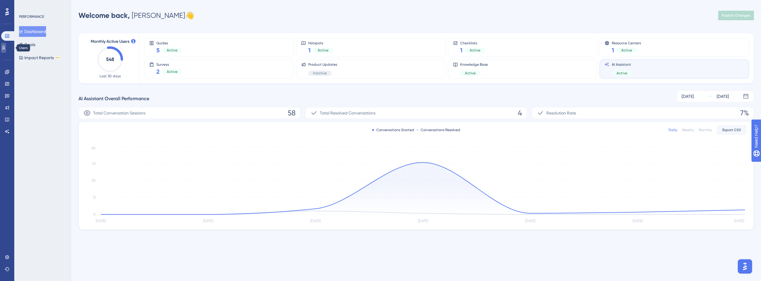
click at [6, 47] on icon at bounding box center [3, 47] width 5 height 5
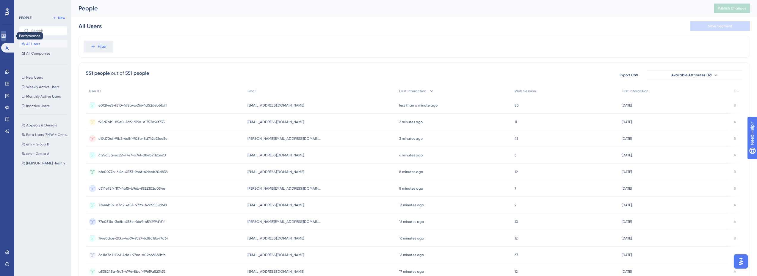
click at [6, 35] on icon at bounding box center [3, 36] width 5 height 5
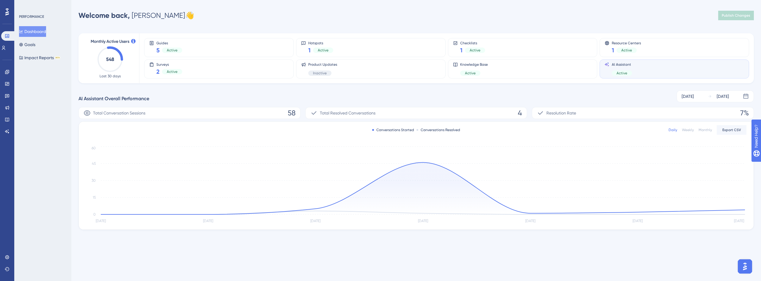
click at [114, 93] on div "AI Assistant Overall Performance [DATE] [DATE]" at bounding box center [415, 96] width 675 height 12
click at [6, 45] on icon at bounding box center [3, 47] width 5 height 5
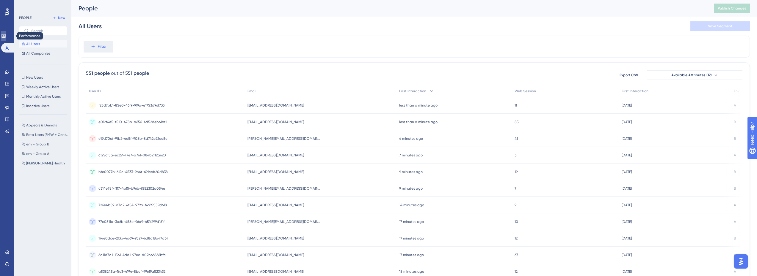
click at [5, 36] on icon at bounding box center [3, 36] width 4 height 4
